Goal: Check status: Check status

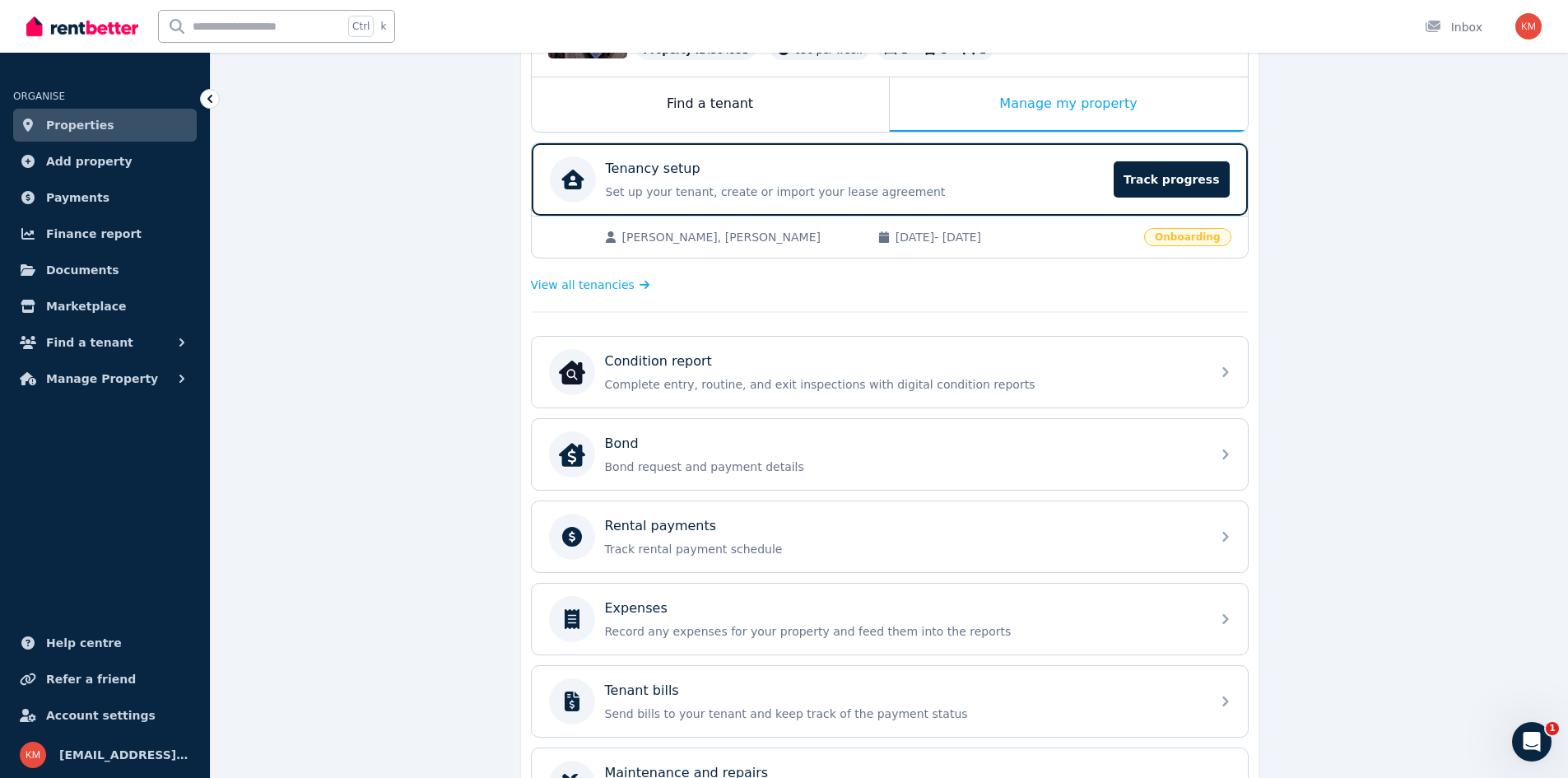
scroll to position [191, 0]
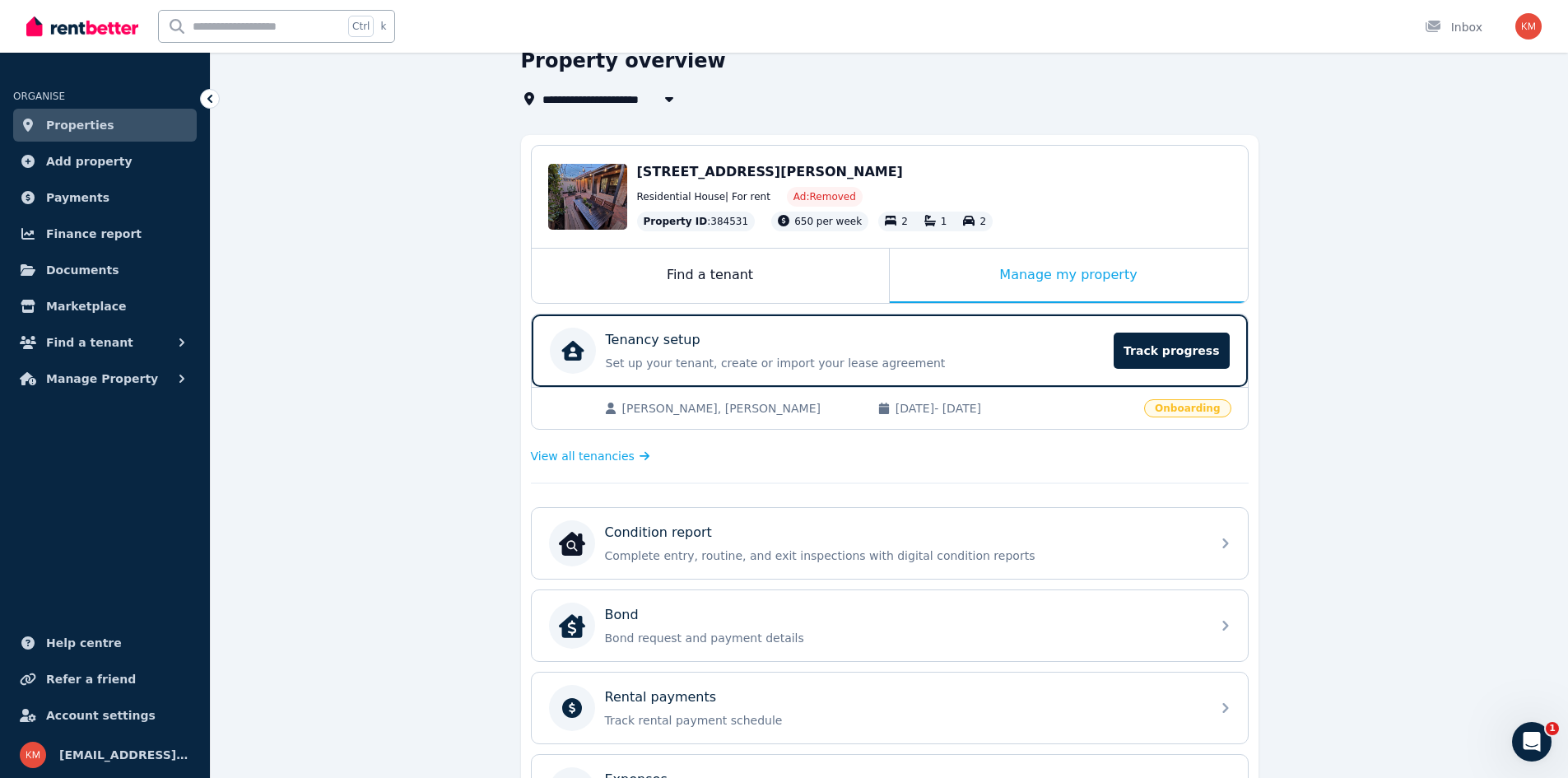
scroll to position [117, 0]
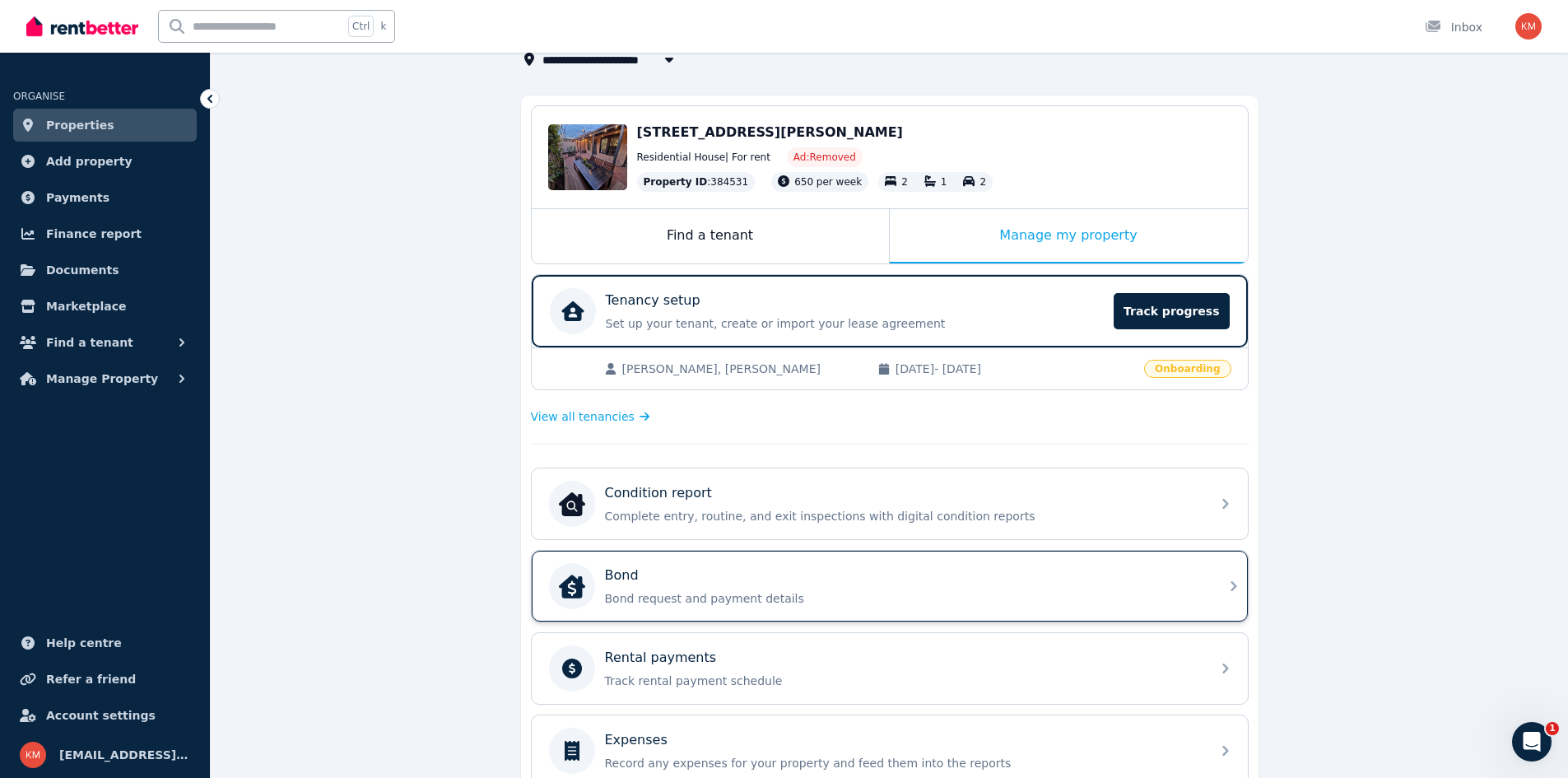
click at [663, 615] on div "Bond Bond request and payment details" at bounding box center [890, 586] width 716 height 70
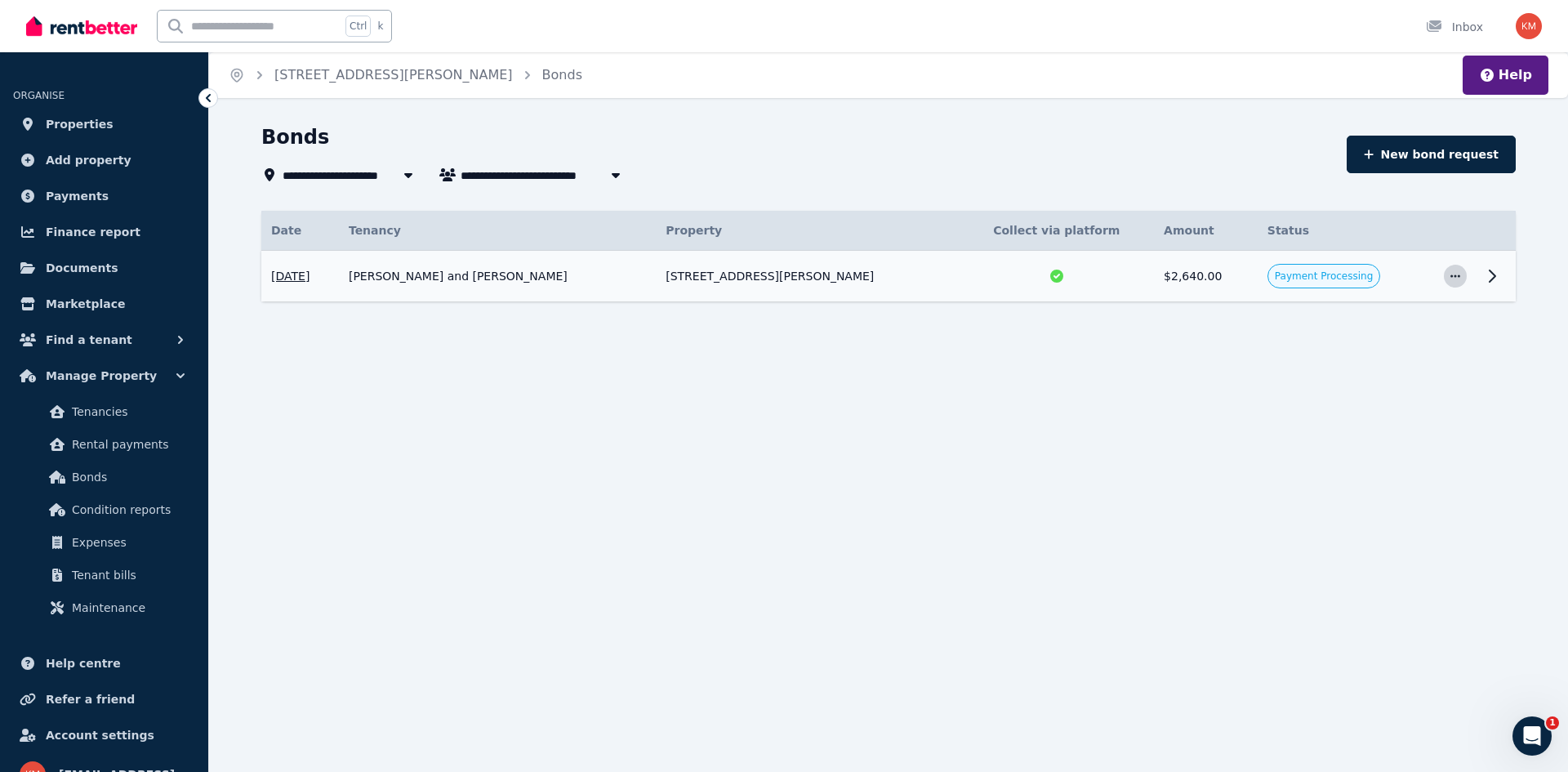
click at [1464, 279] on span "button" at bounding box center [1456, 276] width 23 height 23
click at [1397, 313] on span "View details" at bounding box center [1401, 320] width 105 height 20
